Goal: Information Seeking & Learning: Learn about a topic

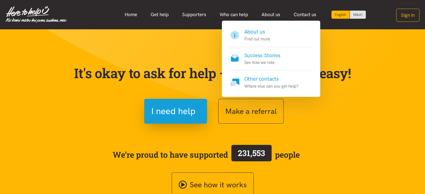
click at [275, 16] on link "About us" at bounding box center [271, 15] width 32 height 12
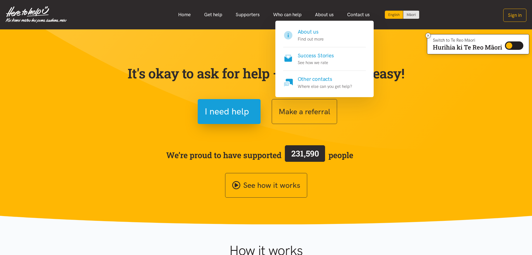
click at [313, 37] on p "Find out more" at bounding box center [311, 39] width 26 height 7
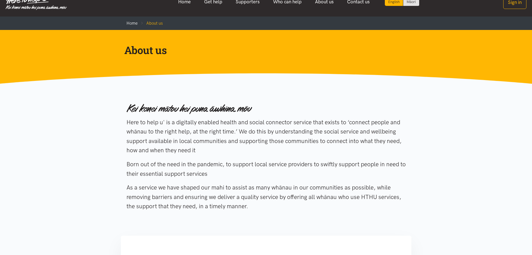
scroll to position [13, 0]
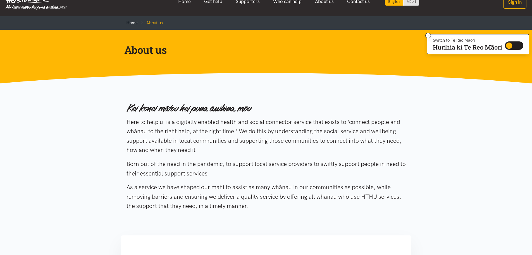
drag, startPoint x: 128, startPoint y: 122, endPoint x: 222, endPoint y: 177, distance: 108.3
click at [222, 177] on div "Here to help u' is a digitally enabled health and social connector service that…" at bounding box center [267, 158] width 280 height 122
copy div "Here to help u' is a digitally enabled health and social connector service that…"
